Goal: Find contact information: Find contact information

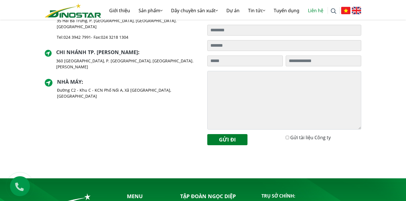
scroll to position [270, 0]
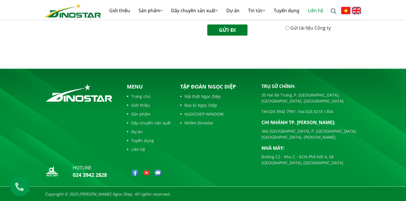
click at [137, 150] on link "Liên hệ" at bounding box center [149, 150] width 44 height 6
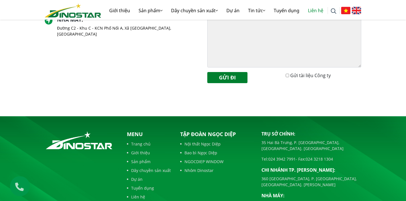
scroll to position [270, 0]
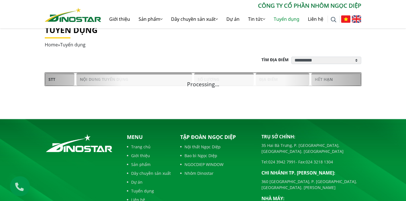
scroll to position [113, 0]
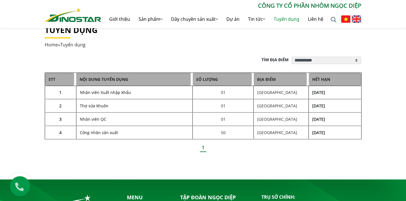
click at [119, 93] on link "Nhân viên Xuất nhập khẩu" at bounding box center [105, 92] width 51 height 5
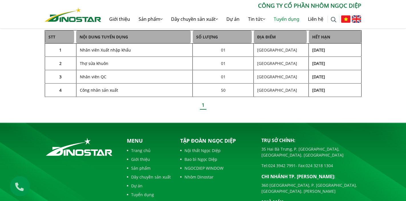
scroll to position [468, 0]
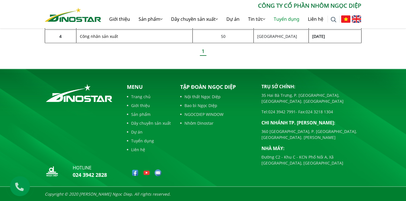
click at [140, 132] on link "Dự án" at bounding box center [149, 132] width 44 height 6
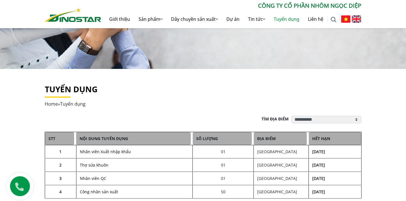
scroll to position [109, 0]
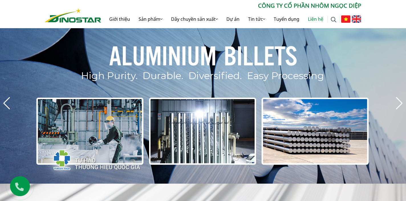
click at [319, 19] on link "Liên hệ" at bounding box center [316, 19] width 24 height 18
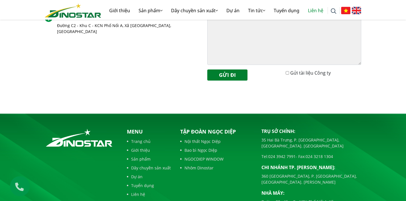
scroll to position [270, 0]
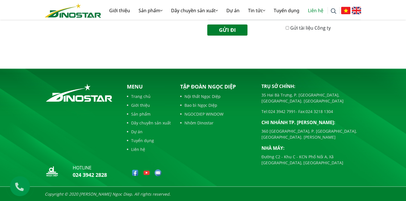
click at [135, 174] on img at bounding box center [135, 173] width 7 height 7
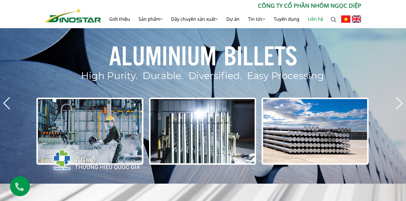
click at [315, 23] on link "Liên hệ" at bounding box center [316, 19] width 24 height 18
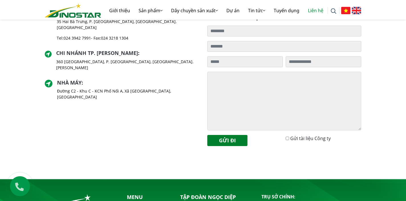
scroll to position [270, 0]
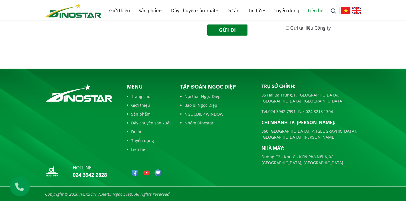
click at [136, 142] on link "Tuyển dụng" at bounding box center [149, 141] width 44 height 6
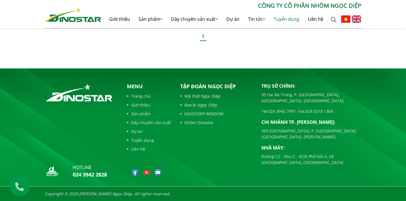
scroll to position [224, 0]
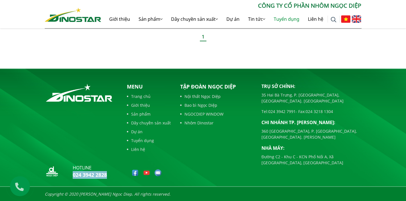
drag, startPoint x: 111, startPoint y: 176, endPoint x: 73, endPoint y: 174, distance: 38.0
click at [73, 174] on div "hotline 024 3942 2828" at bounding box center [81, 173] width 73 height 17
copy link "024 3942 2828"
click at [81, 195] on icon "Copyright © 2020 [PERSON_NAME] Ngoc Diep. All rights reserved." at bounding box center [108, 194] width 126 height 5
drag, startPoint x: 70, startPoint y: 173, endPoint x: 109, endPoint y: 174, distance: 39.1
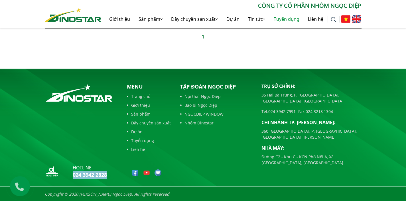
click at [109, 174] on div "hotline 024 3942 2828" at bounding box center [81, 173] width 73 height 17
click at [67, 188] on p "Copyright © 2020 [PERSON_NAME] Ngoc Diep. All rights reserved." at bounding box center [203, 194] width 317 height 15
drag, startPoint x: 71, startPoint y: 173, endPoint x: 107, endPoint y: 178, distance: 36.0
click at [107, 178] on div "hotline 024 3942 2828" at bounding box center [81, 173] width 73 height 17
copy link "024 3942 2828"
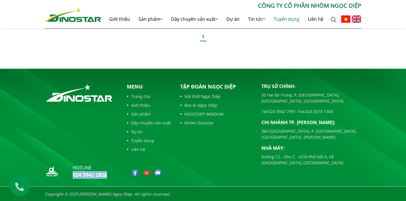
scroll to position [106, 0]
